Goal: Task Accomplishment & Management: Complete application form

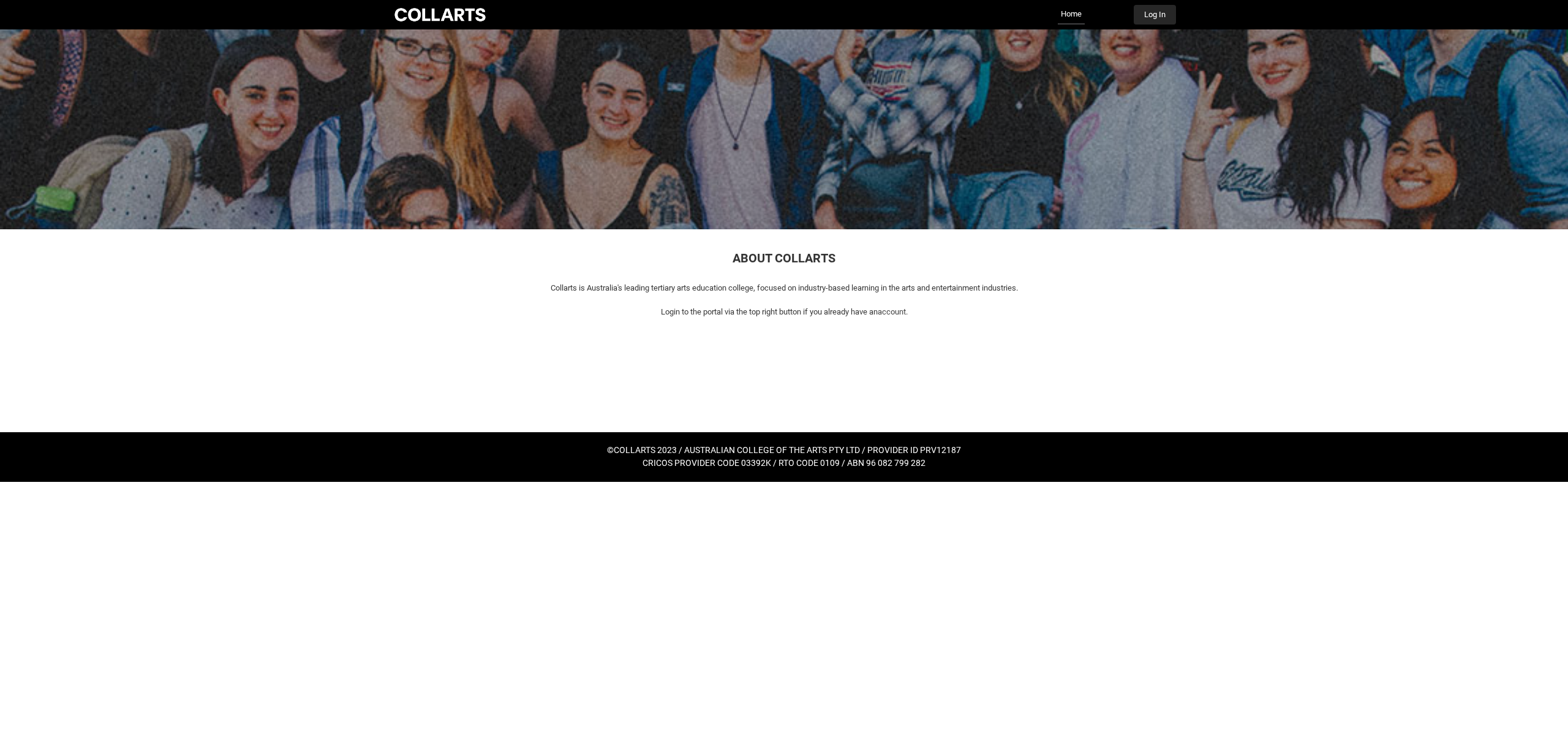
click at [1160, 13] on button "Log In" at bounding box center [1154, 14] width 42 height 20
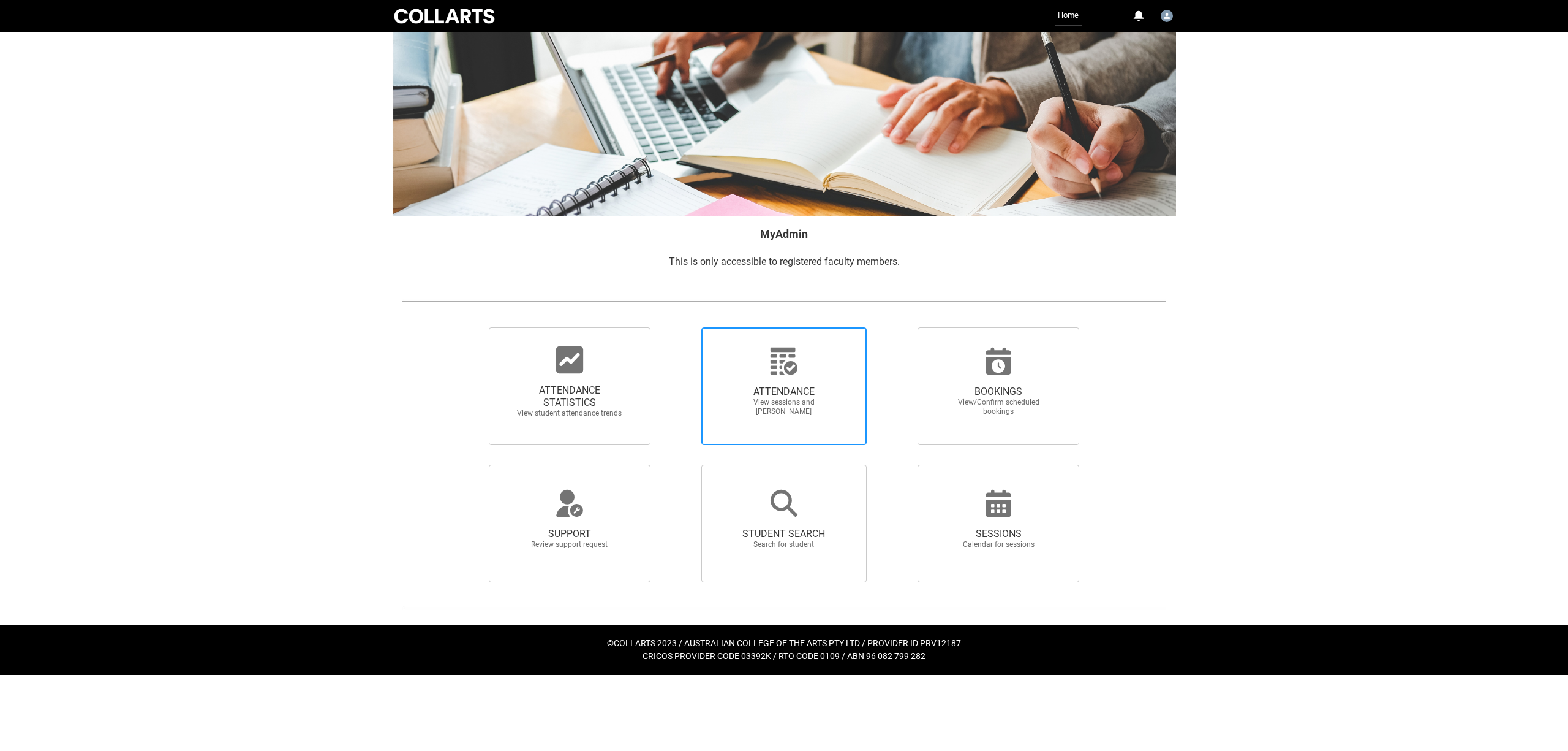
click at [773, 397] on span "ATTENDANCE" at bounding box center [783, 391] width 108 height 12
click at [680, 327] on input "ATTENDANCE View sessions and [PERSON_NAME]" at bounding box center [680, 326] width 1 height 1
radio input "true"
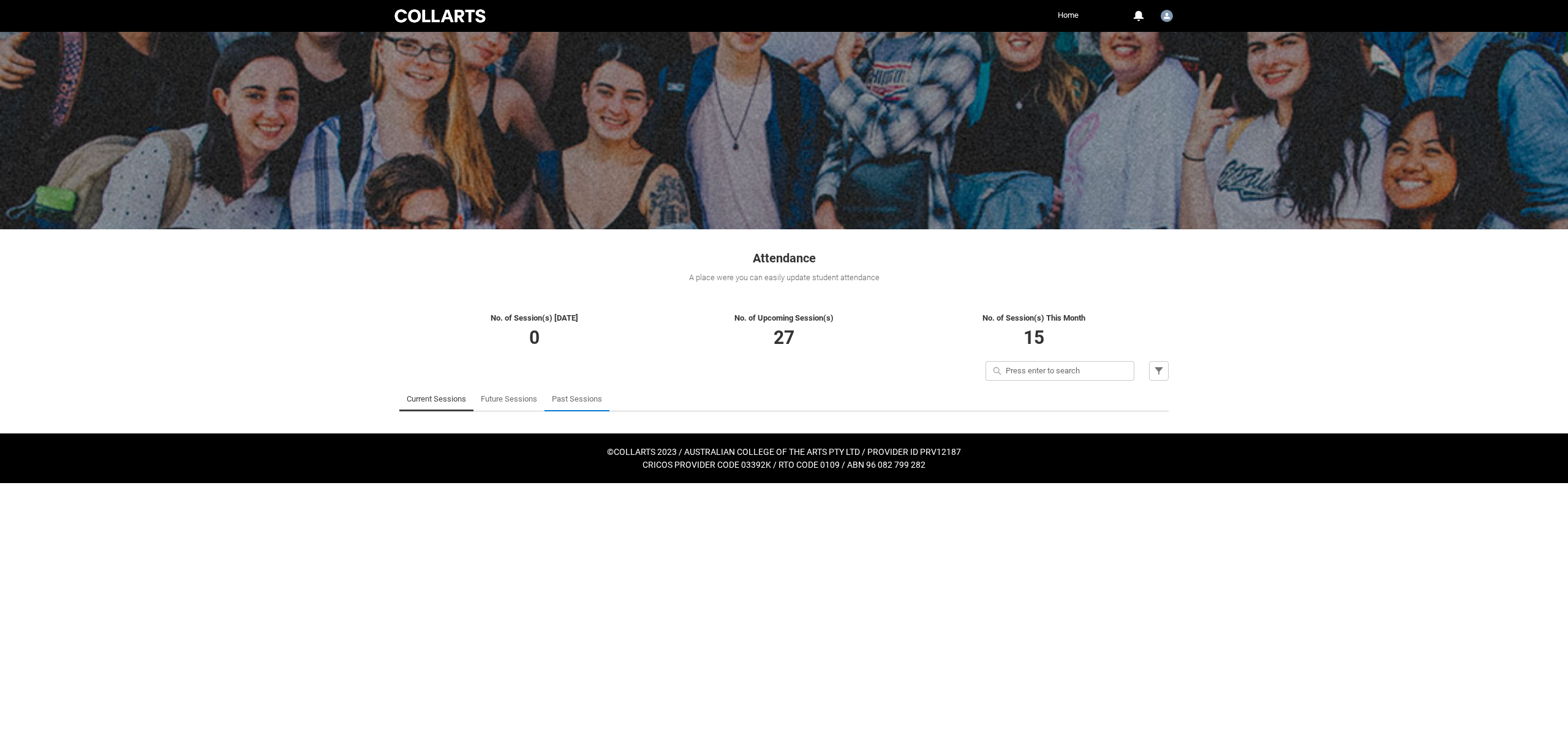
click at [589, 399] on link "Past Sessions" at bounding box center [577, 399] width 50 height 25
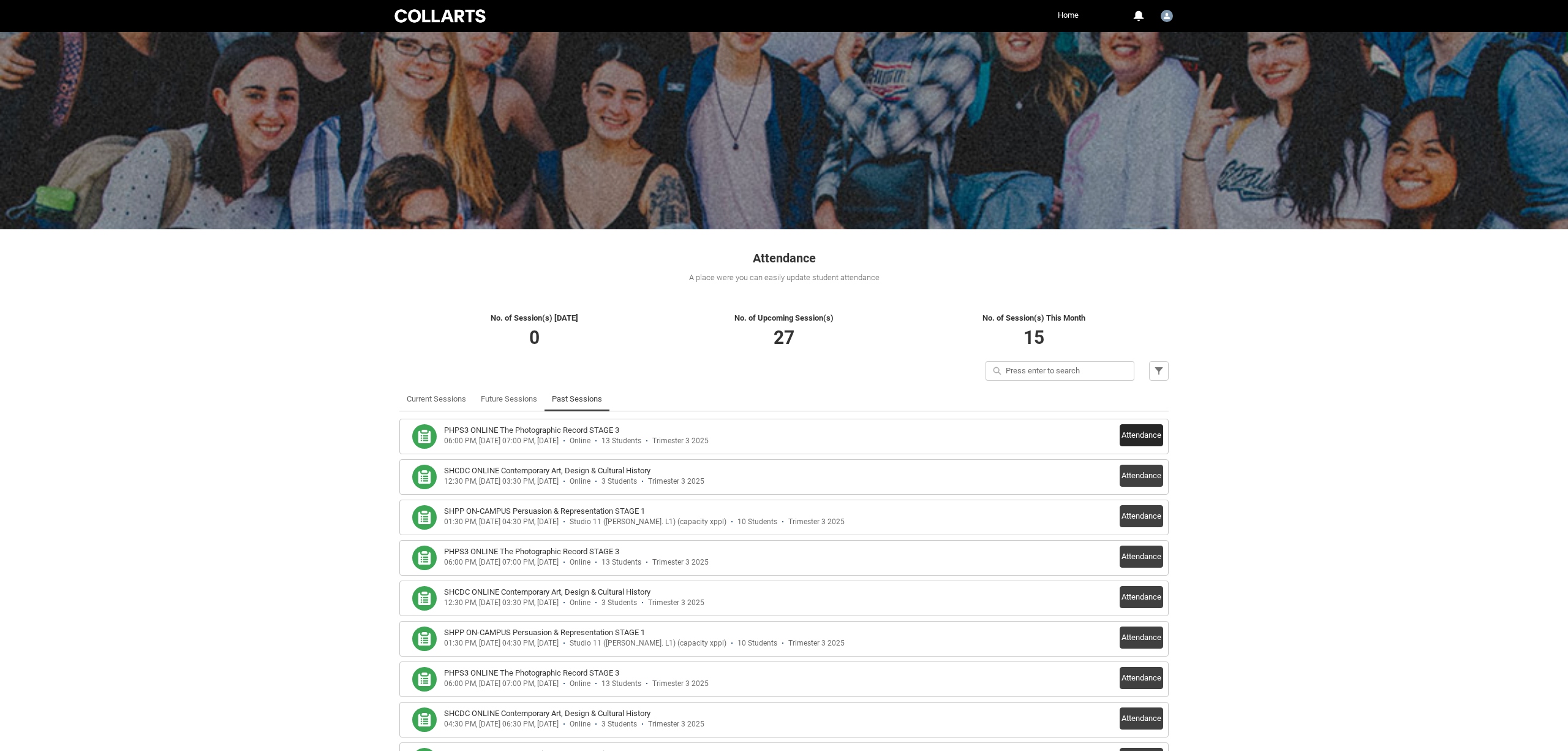
click at [1139, 433] on button "Attendance" at bounding box center [1141, 435] width 44 height 22
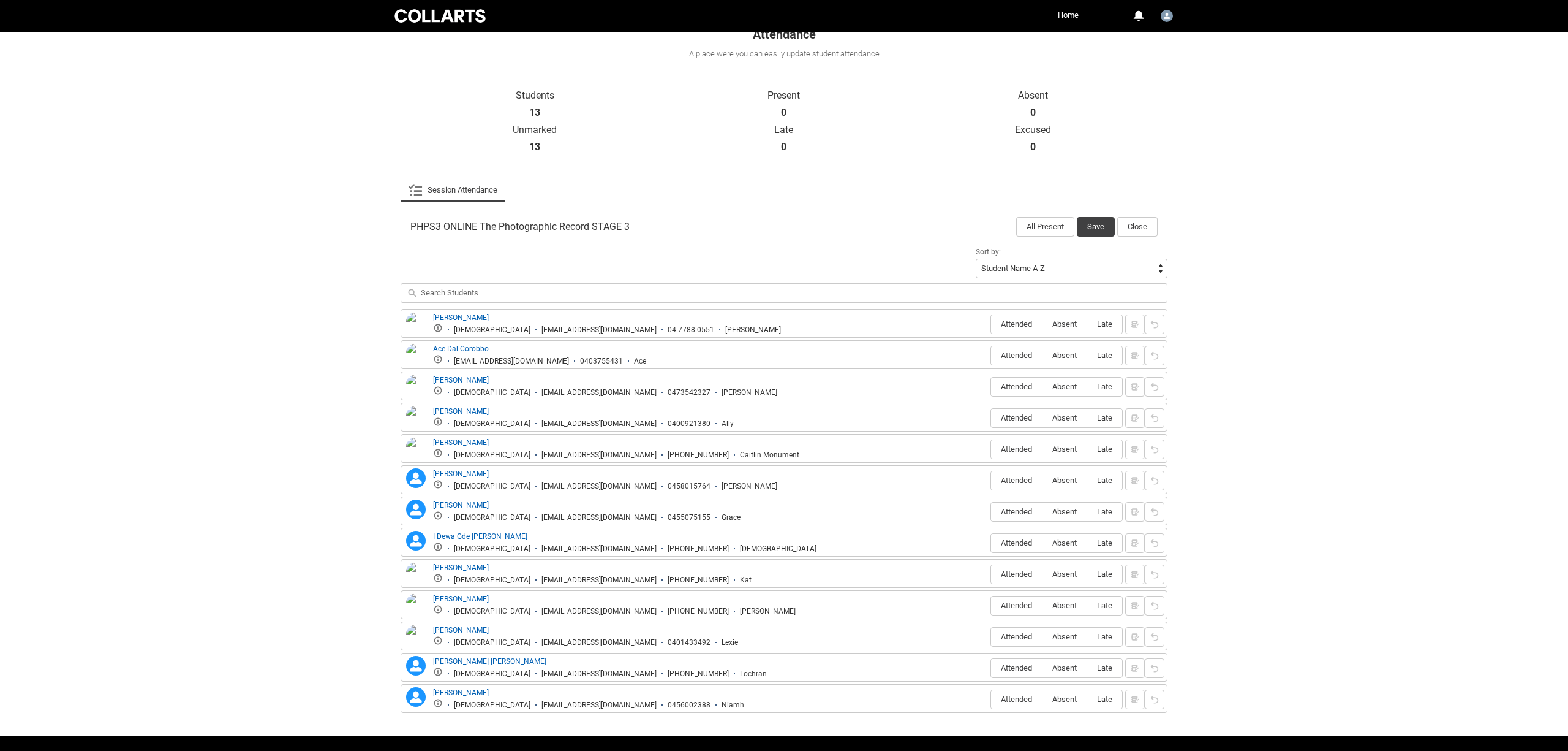
scroll to position [231, 0]
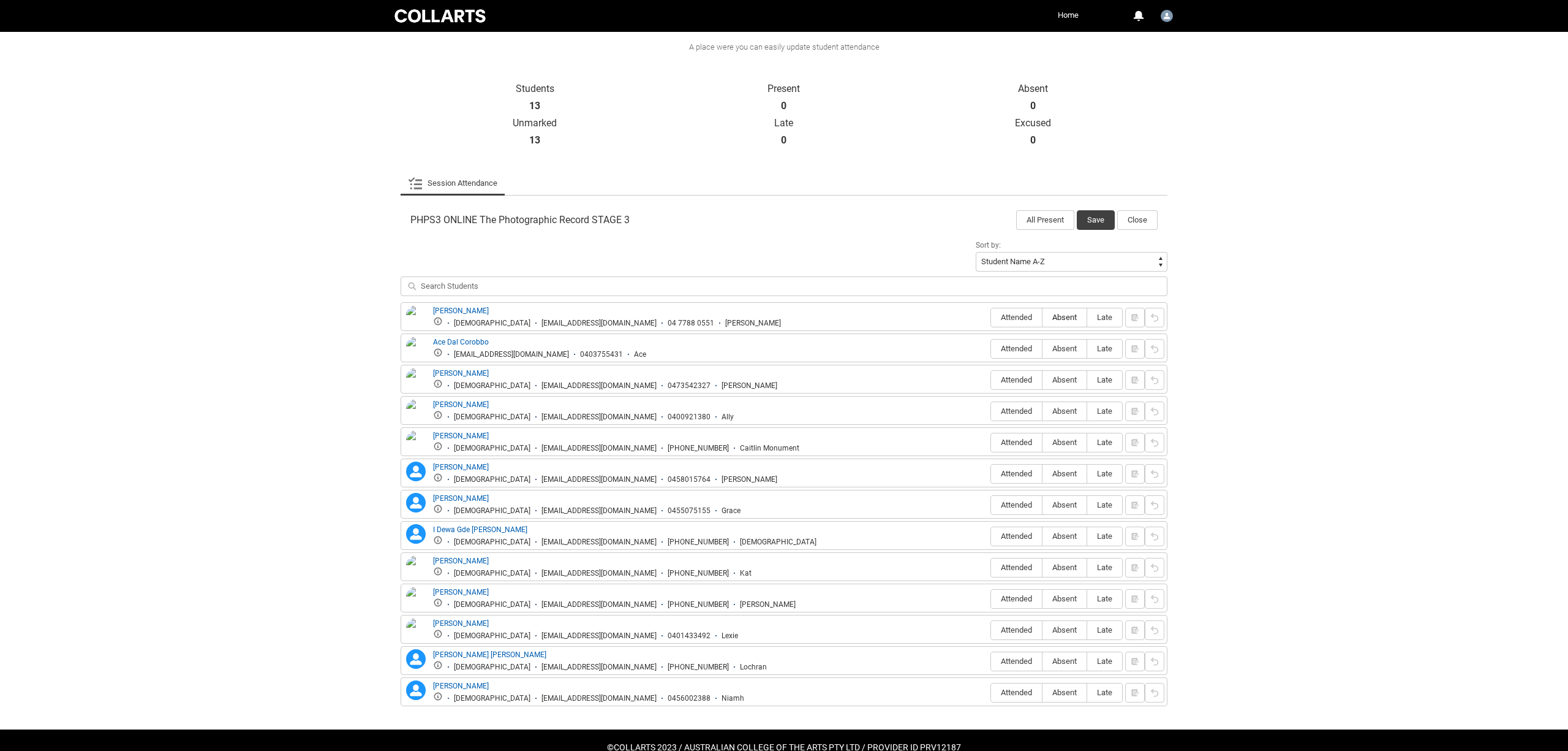
click at [1066, 315] on span "Absent" at bounding box center [1064, 318] width 44 height 10
click at [1042, 317] on input "Absent" at bounding box center [1042, 317] width 1 height 1
type lightning-radio-group "Absent"
radio input "true"
click at [1025, 344] on span "Attended" at bounding box center [1016, 349] width 51 height 10
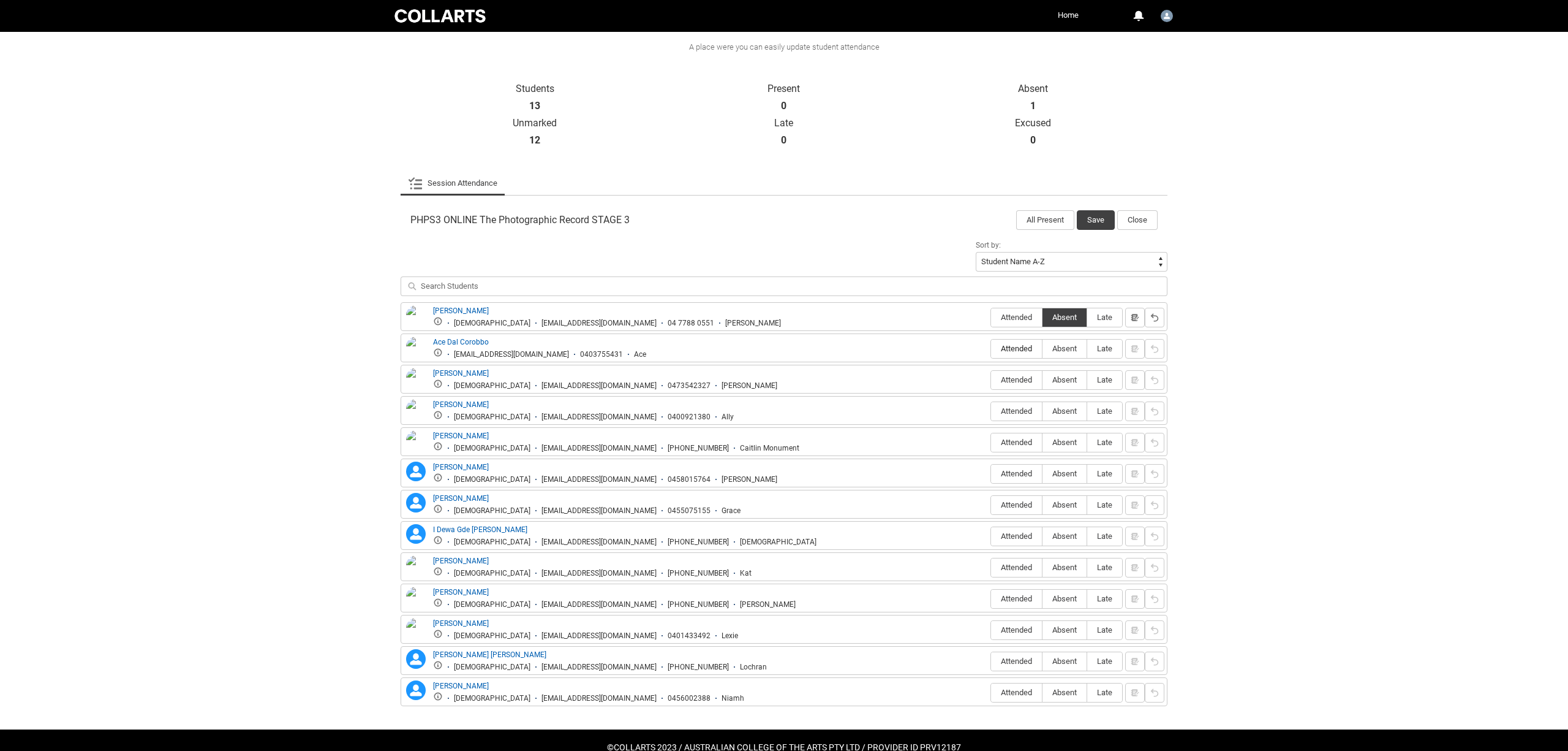
click at [991, 348] on input "Attended" at bounding box center [991, 348] width 1 height 1
type lightning-radio-group "Attended"
radio input "true"
click at [1018, 375] on span "Attended" at bounding box center [1016, 380] width 51 height 10
click at [991, 379] on input "Attended" at bounding box center [991, 379] width 1 height 1
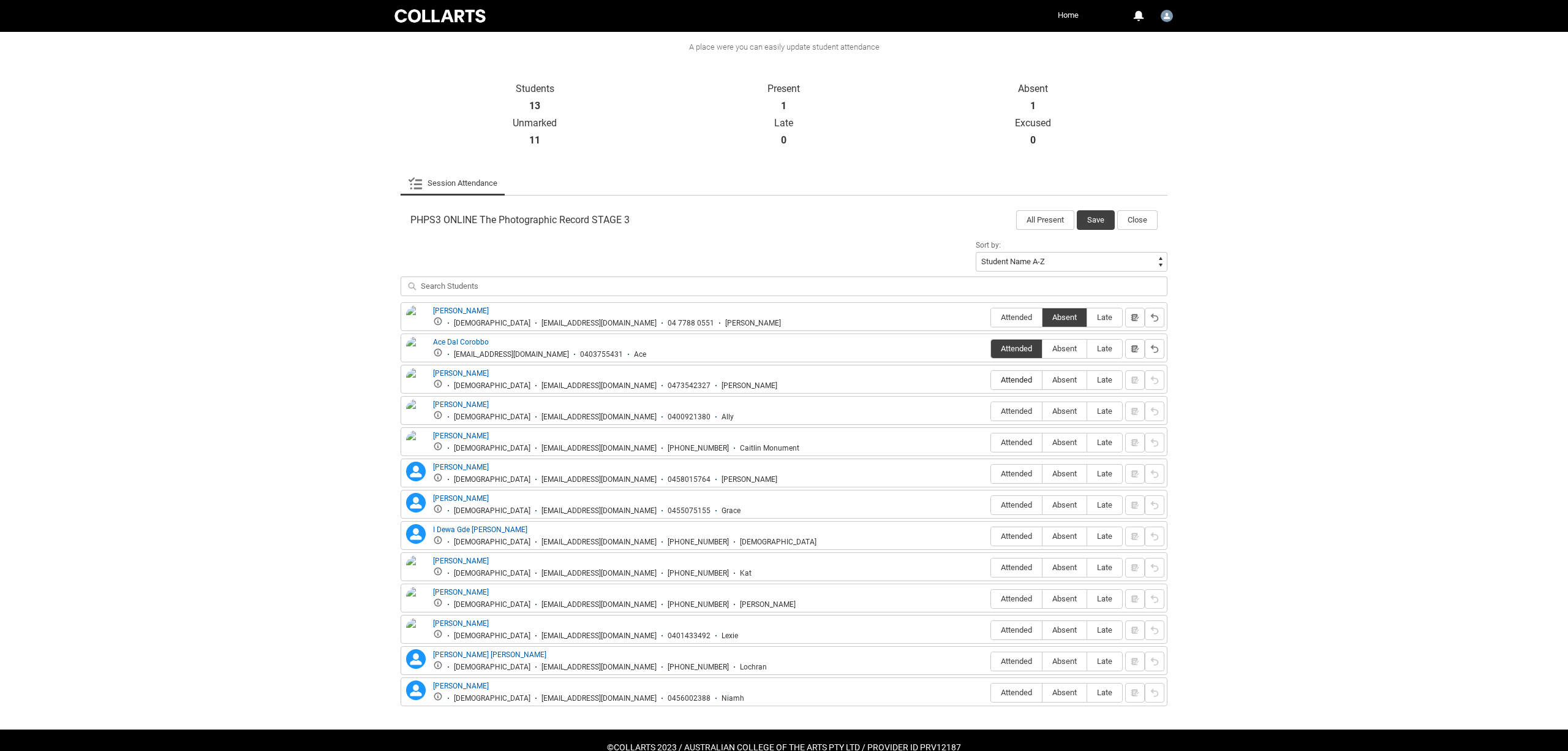
type lightning-radio-group "Attended"
radio input "true"
click at [1062, 412] on span "Absent" at bounding box center [1064, 411] width 44 height 10
click at [1042, 411] on input "Absent" at bounding box center [1042, 410] width 1 height 1
type lightning-radio-group "Absent"
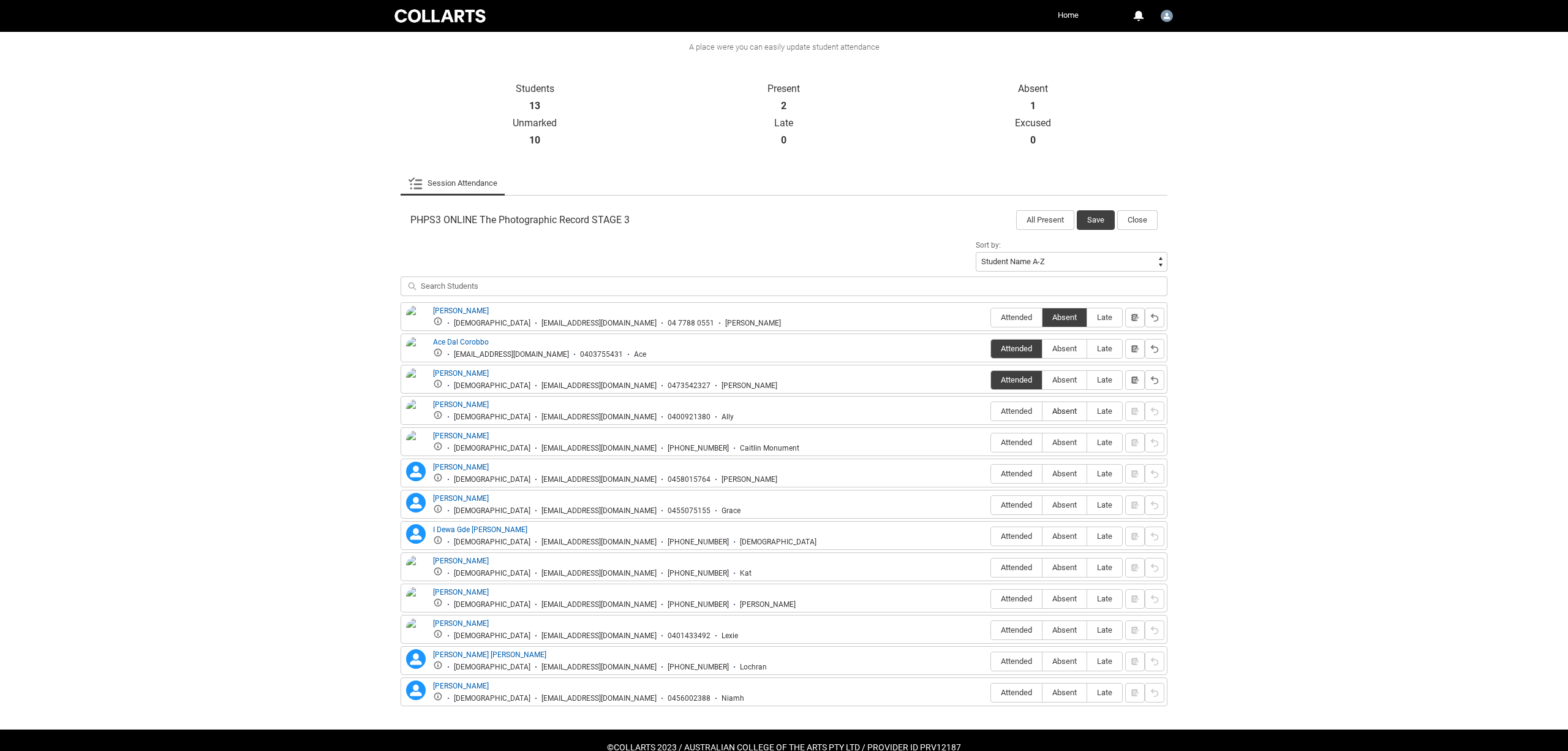
radio input "true"
drag, startPoint x: 416, startPoint y: 310, endPoint x: 450, endPoint y: 316, distance: 34.5
click at [416, 310] on img at bounding box center [416, 318] width 20 height 27
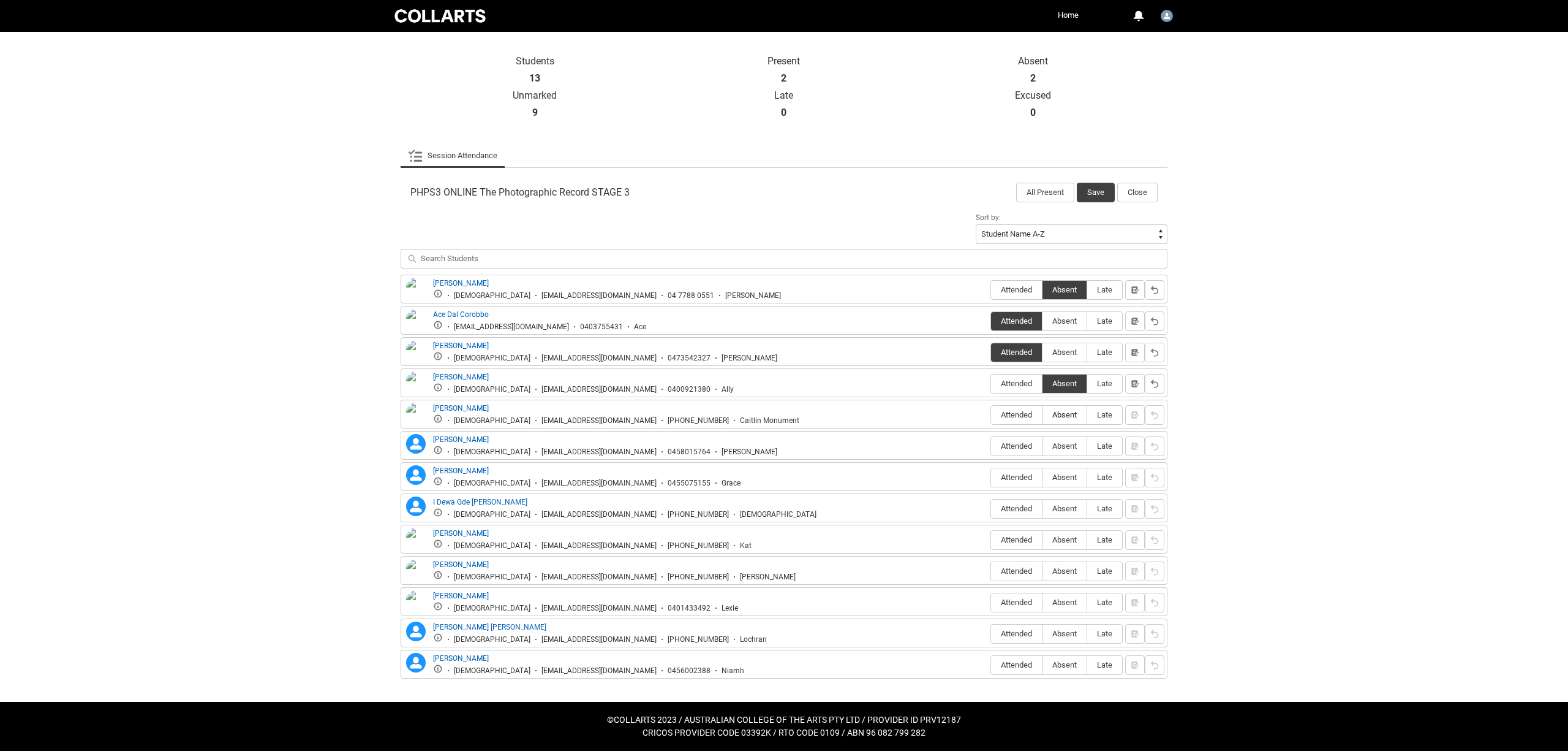
scroll to position [259, 0]
click at [1067, 416] on span "Absent" at bounding box center [1064, 414] width 44 height 10
click at [1042, 414] on input "Absent" at bounding box center [1042, 413] width 1 height 1
type lightning-radio-group "Absent"
radio input "true"
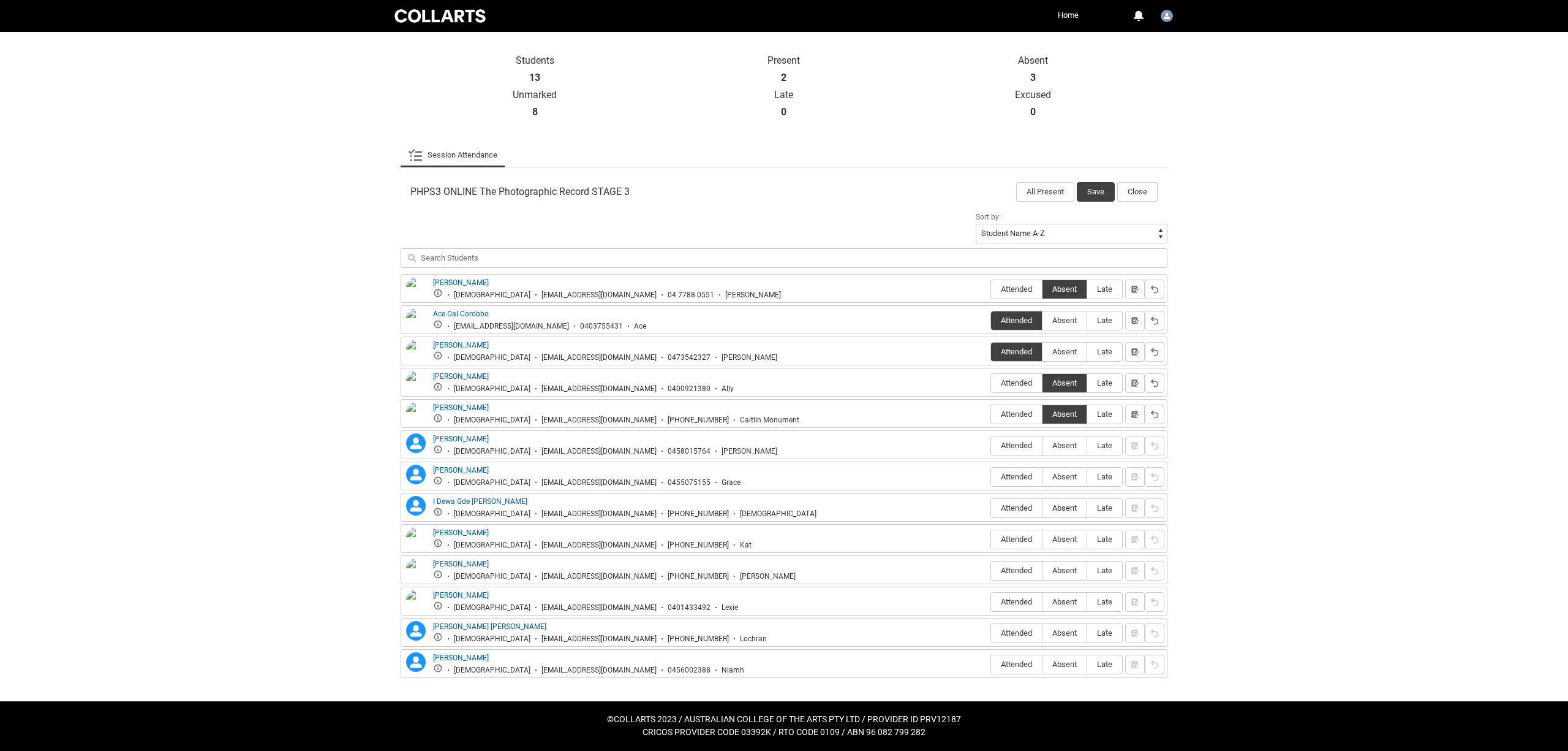
scroll to position [257, 0]
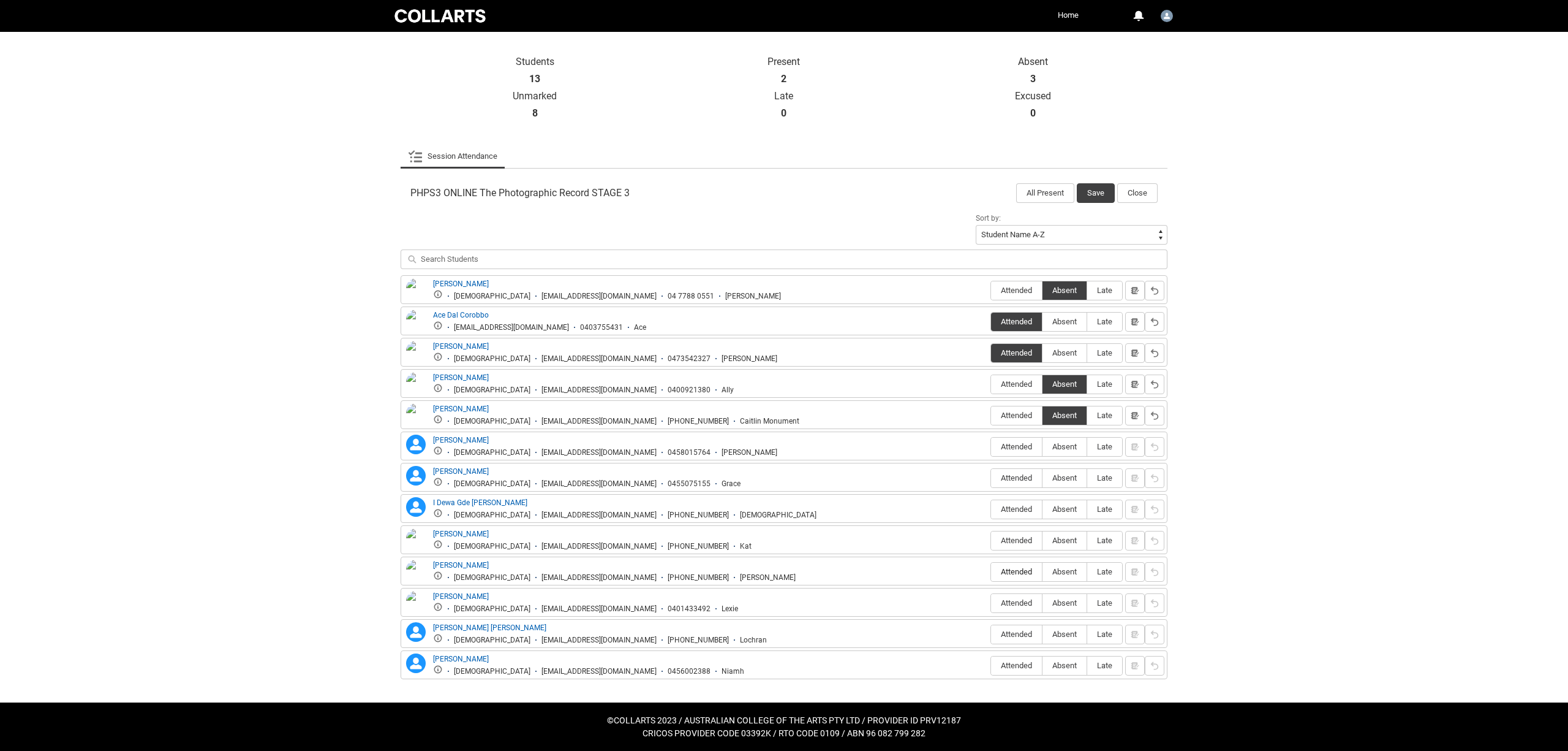
click at [1019, 571] on span "Attended" at bounding box center [1016, 571] width 51 height 10
click at [991, 571] on input "Attended" at bounding box center [991, 571] width 1 height 1
type lightning-radio-group "Attended"
radio input "true"
click at [1017, 603] on span "Attended" at bounding box center [1016, 603] width 51 height 10
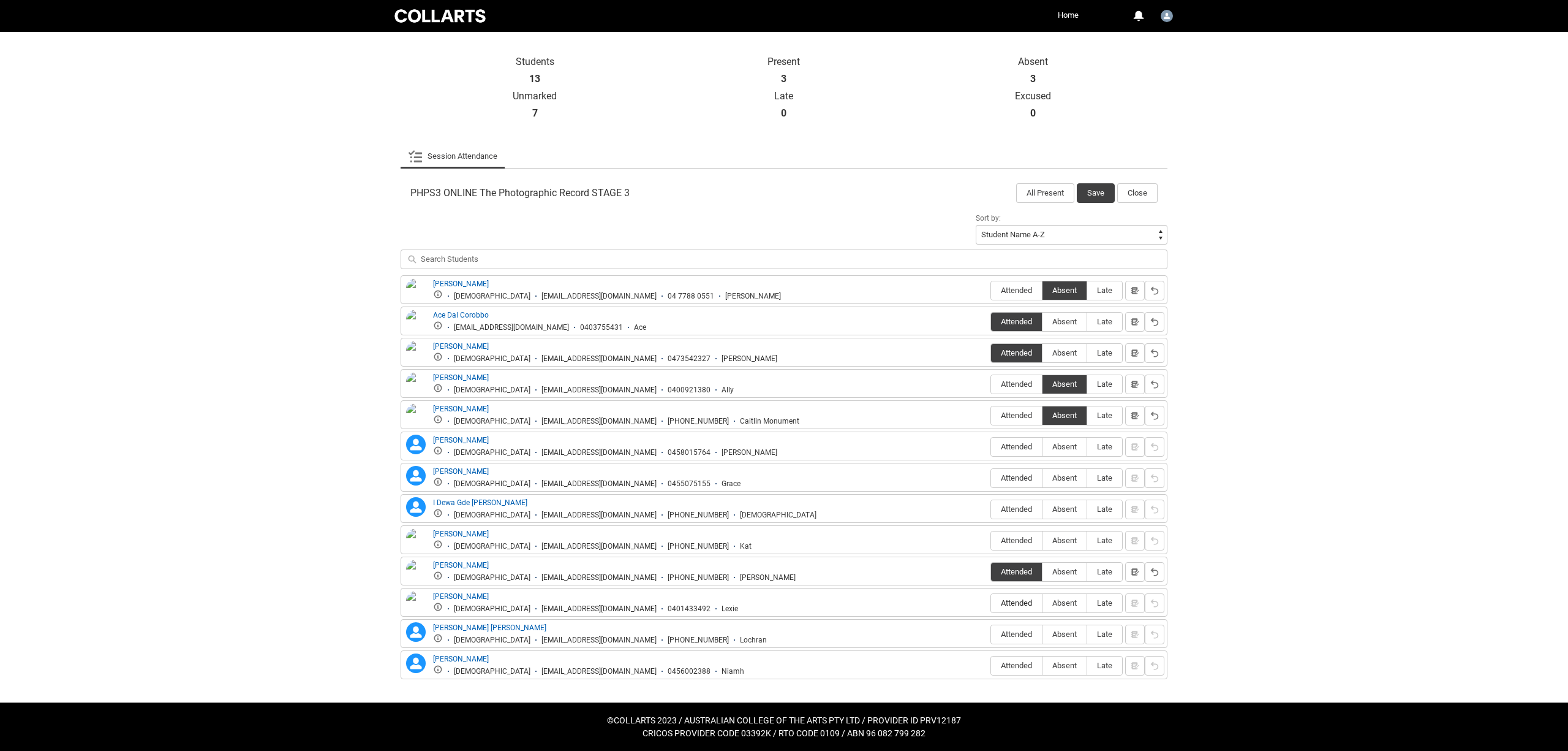
click at [991, 603] on input "Attended" at bounding box center [991, 603] width 1 height 1
type lightning-radio-group "Attended"
radio input "true"
click at [1021, 629] on label "Attended" at bounding box center [1016, 634] width 51 height 19
click at [991, 634] on input "Attended" at bounding box center [991, 634] width 1 height 1
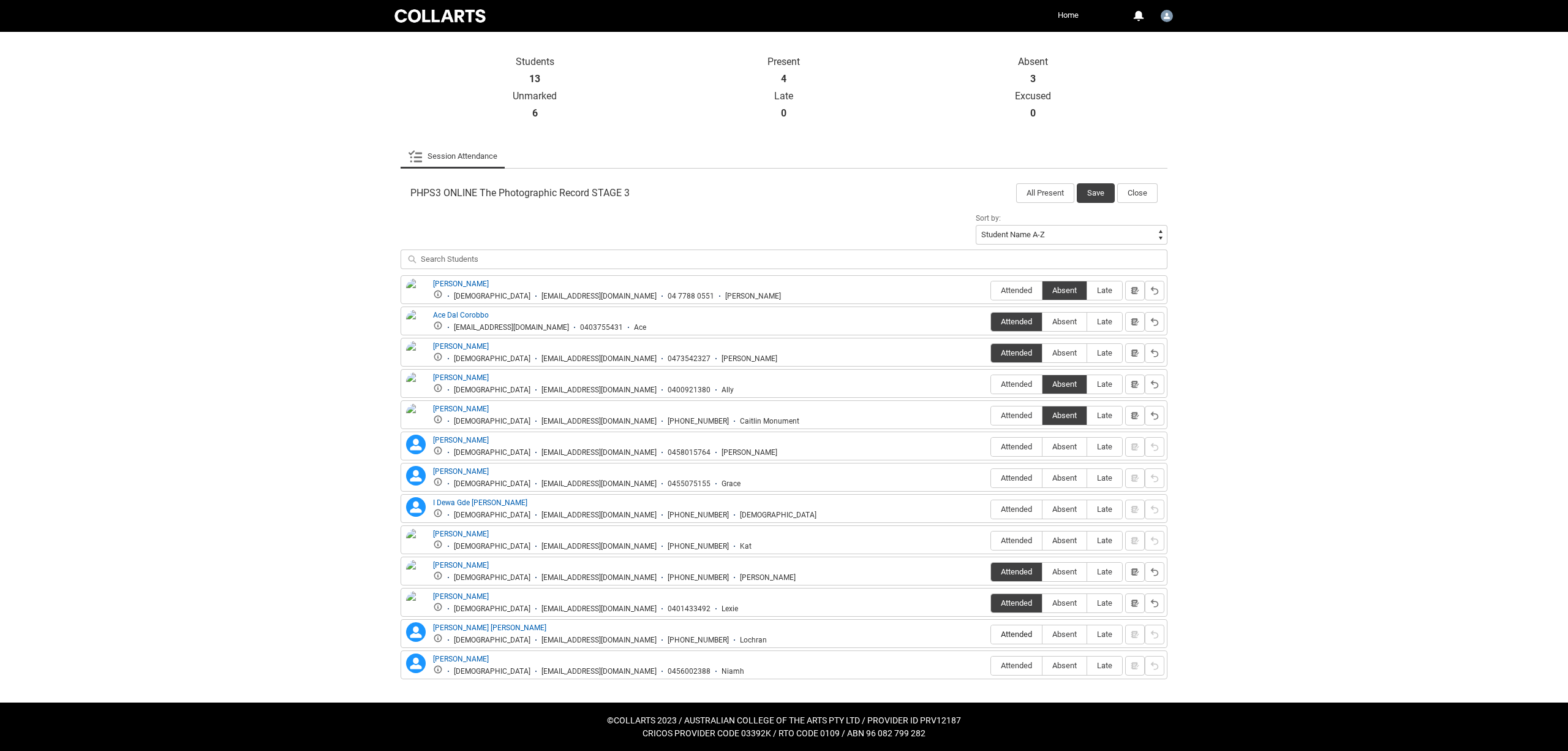
type lightning-radio-group "Attended"
radio input "true"
click at [1019, 659] on label "Attended" at bounding box center [1016, 666] width 51 height 19
click at [991, 665] on input "Attended" at bounding box center [991, 665] width 1 height 1
type lightning-radio-group "Attended"
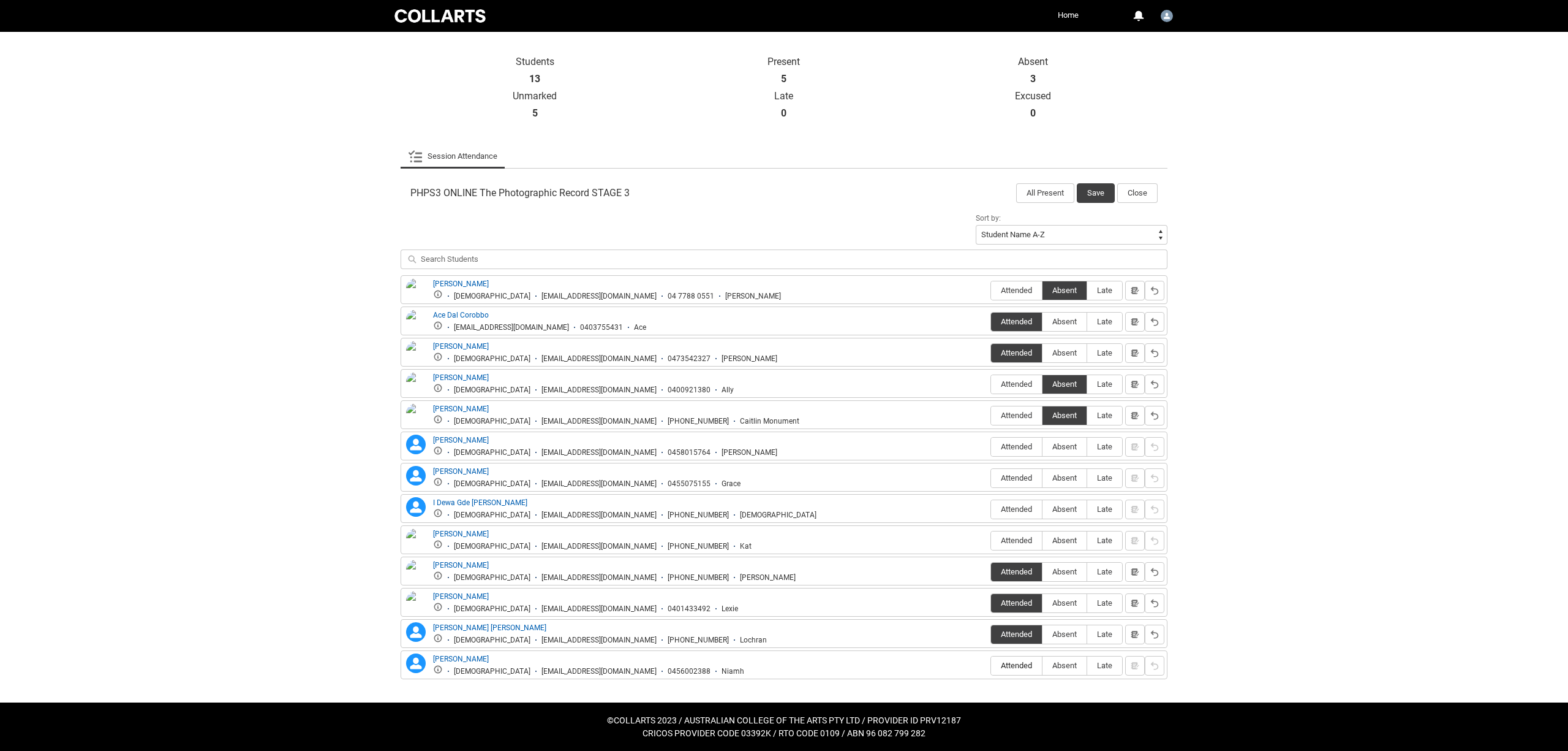
radio input "true"
click at [1067, 665] on span "Absent" at bounding box center [1064, 666] width 44 height 10
click at [1042, 665] on input "Absent" at bounding box center [1042, 665] width 1 height 1
type lightning-radio-group "Absent"
radio input "true"
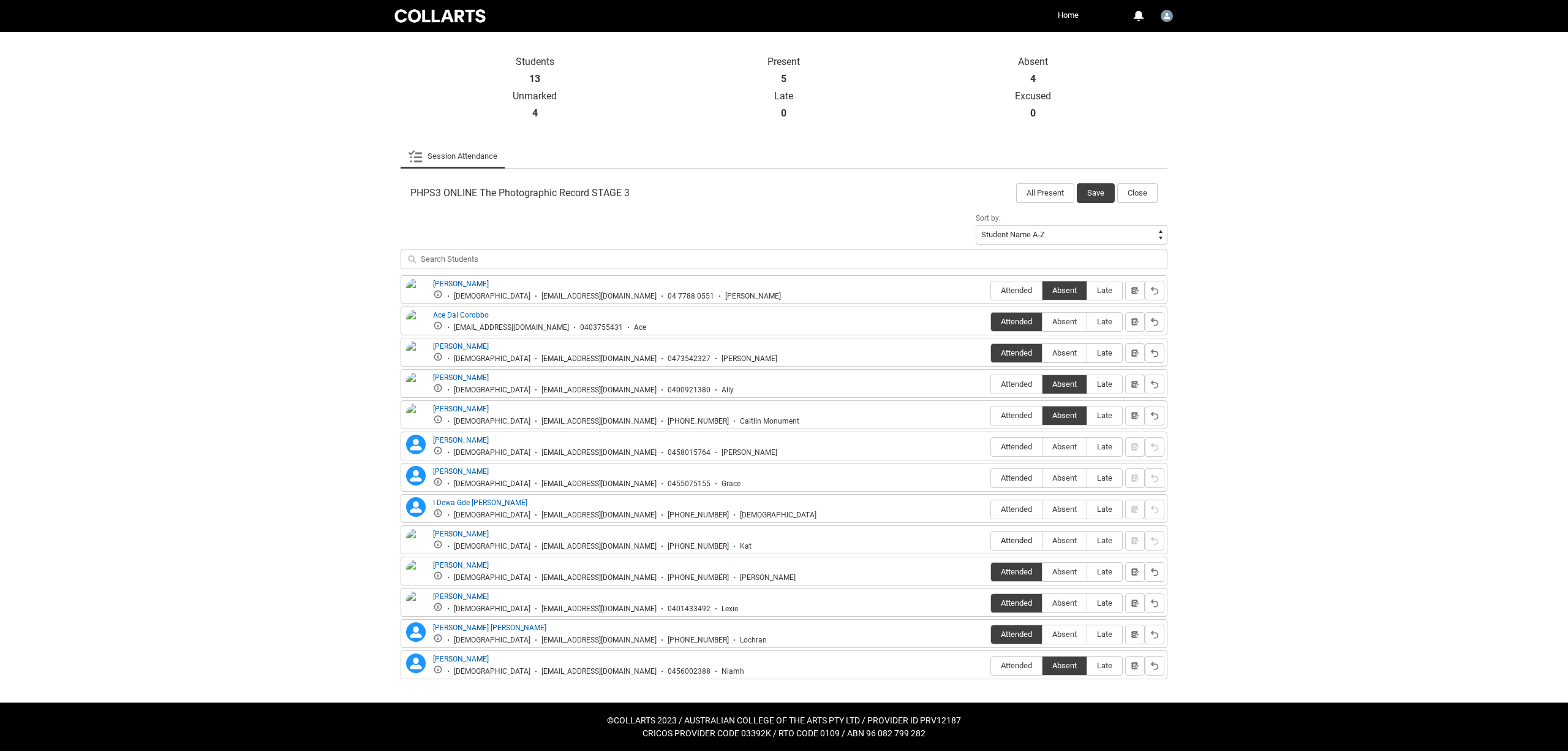
click at [1011, 540] on span "Attended" at bounding box center [1016, 540] width 51 height 10
click at [991, 540] on input "Attended" at bounding box center [991, 540] width 1 height 1
type lightning-radio-group "Attended"
radio input "true"
click at [1059, 508] on span "Absent" at bounding box center [1064, 509] width 44 height 10
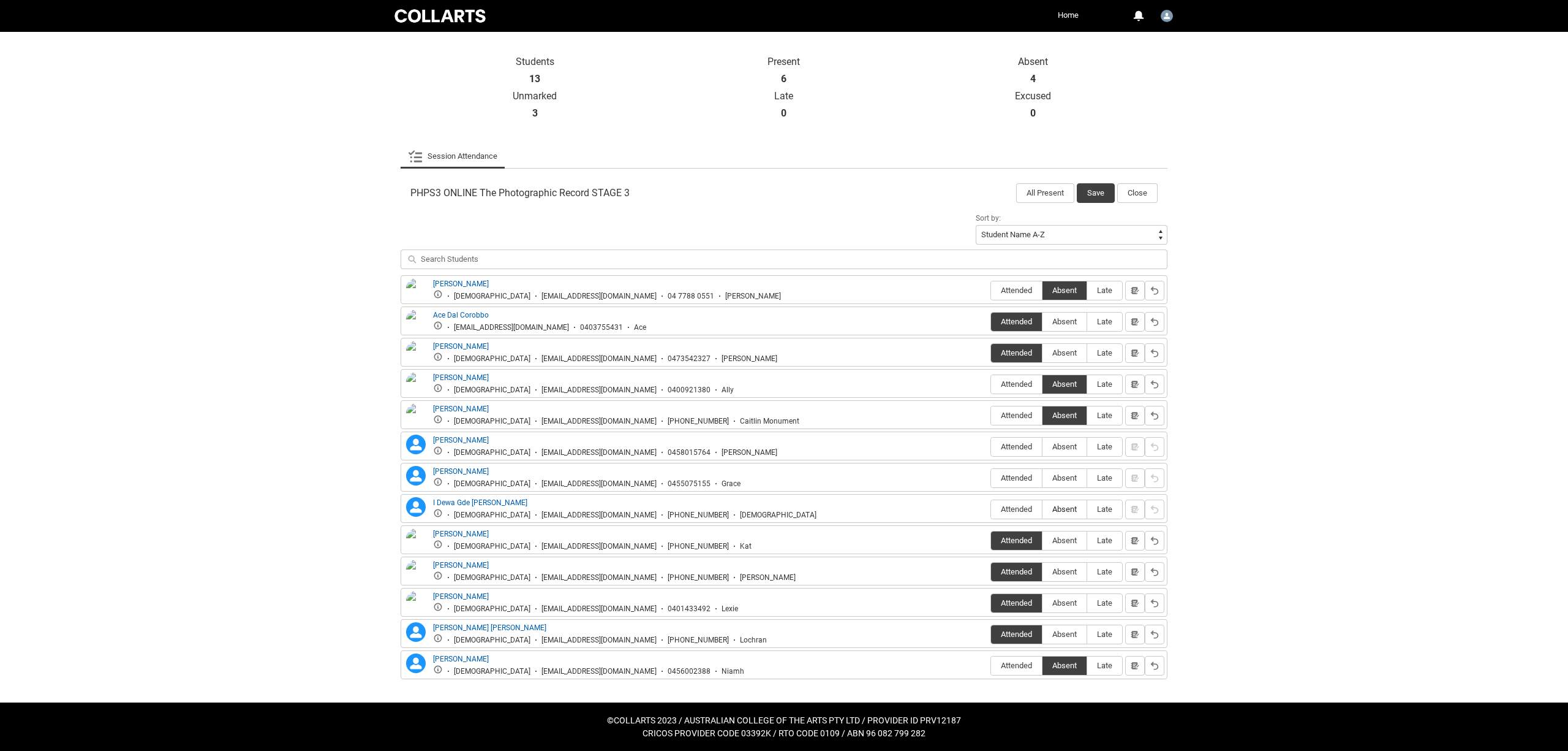
click at [1042, 508] on input "Absent" at bounding box center [1042, 508] width 1 height 1
type lightning-radio-group "Absent"
radio input "true"
click at [1066, 476] on span "Absent" at bounding box center [1064, 478] width 44 height 10
click at [1042, 477] on input "Absent" at bounding box center [1042, 477] width 1 height 1
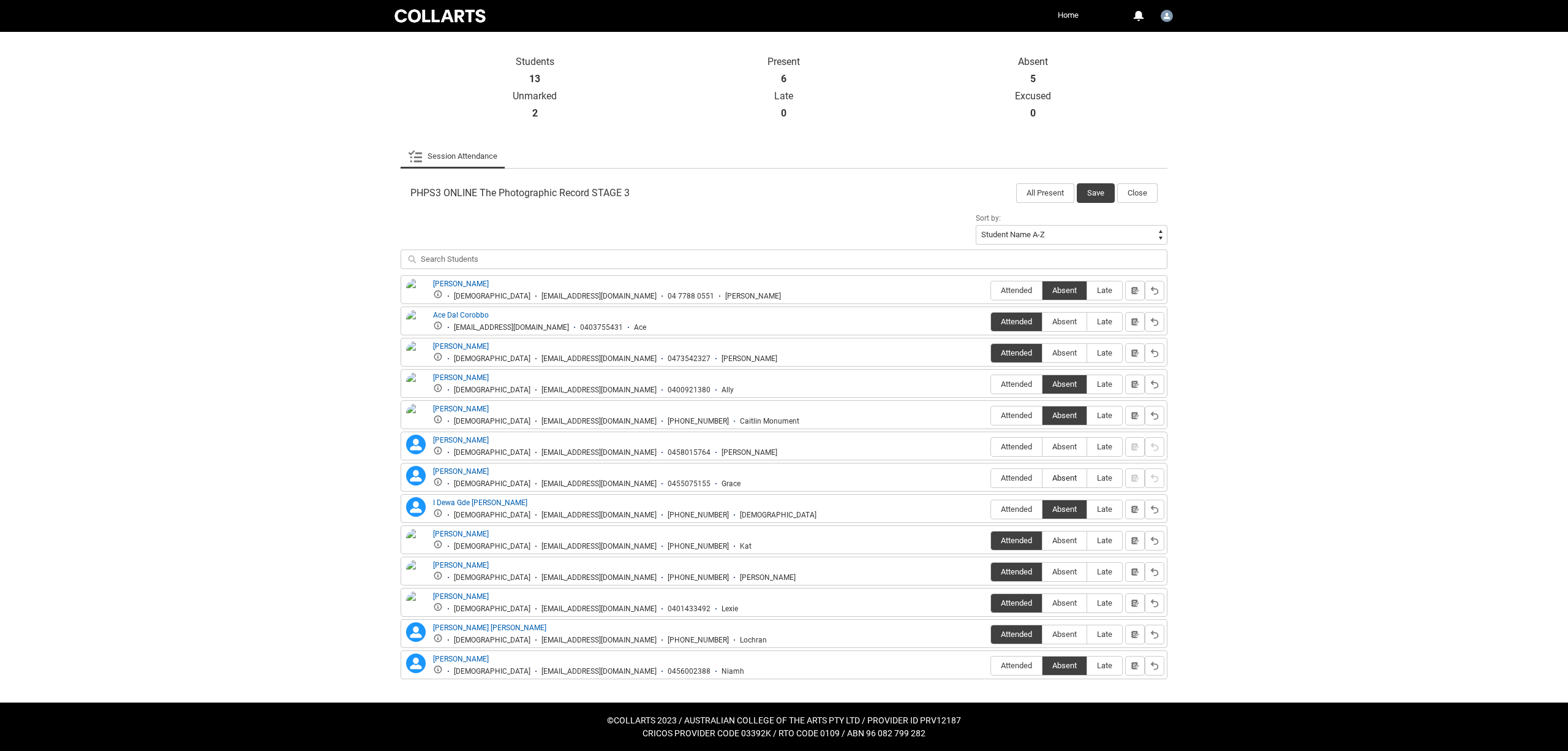
type lightning-radio-group "Absent"
radio input "true"
click at [1078, 453] on label "Absent" at bounding box center [1064, 447] width 44 height 19
click at [1042, 447] on input "Absent" at bounding box center [1042, 446] width 1 height 1
type lightning-radio-group "Absent"
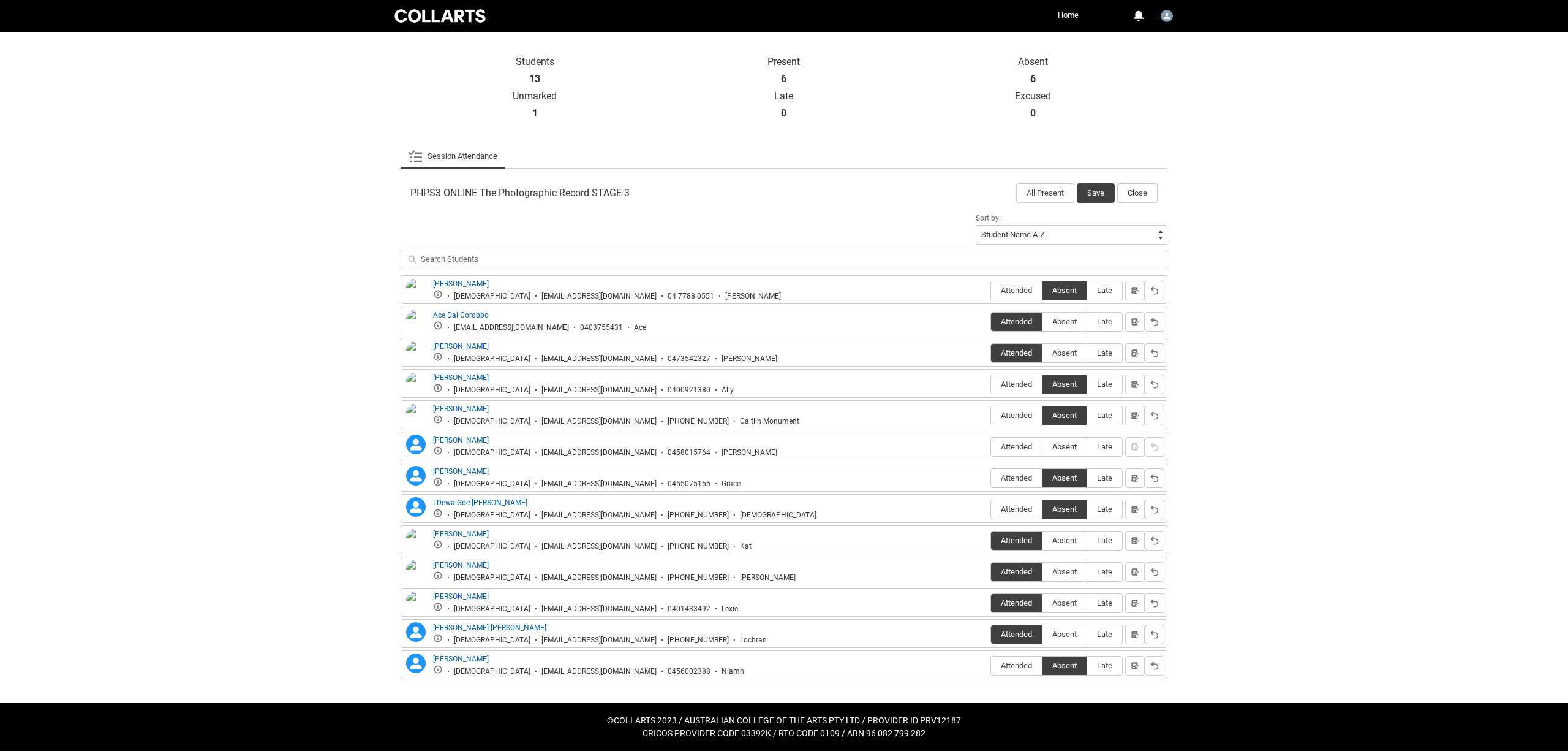
radio input "true"
click at [1094, 194] on button "Save" at bounding box center [1096, 193] width 38 height 20
